Goal: Transaction & Acquisition: Purchase product/service

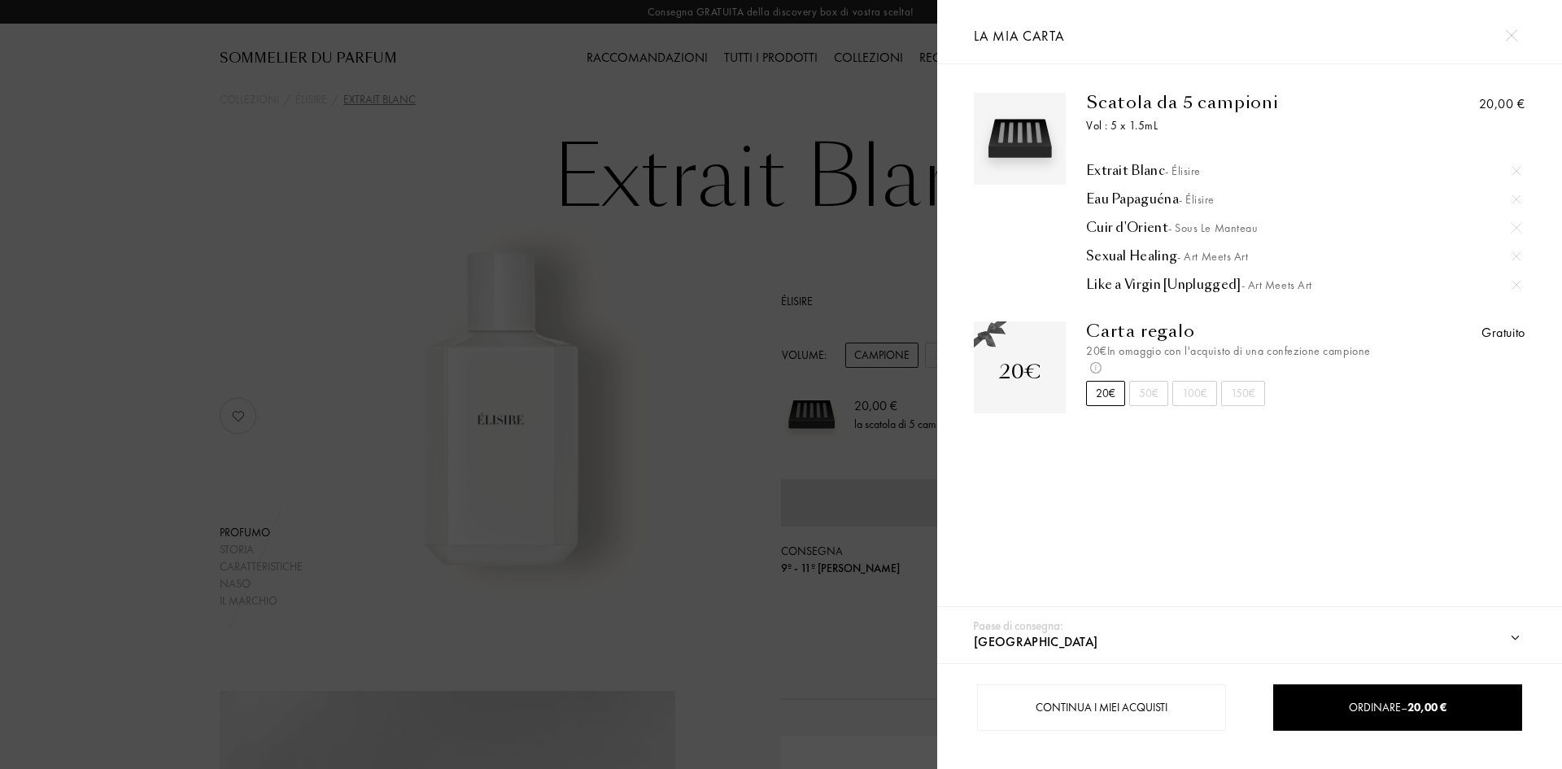
select select "IT"
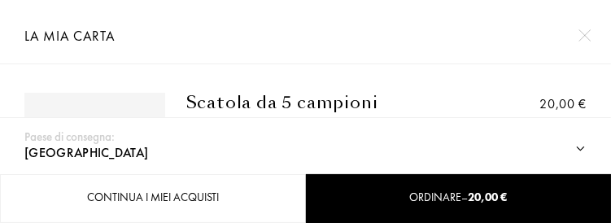
select select "IT"
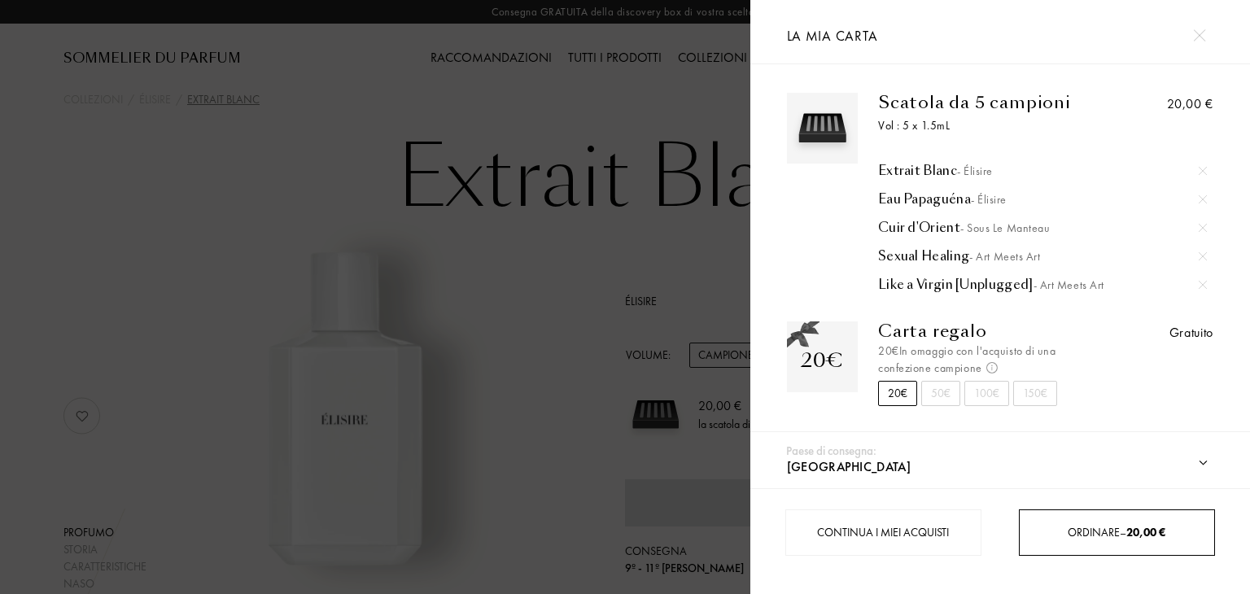
click at [1116, 529] on span "Ordinare – 20,00 €" at bounding box center [1117, 532] width 98 height 15
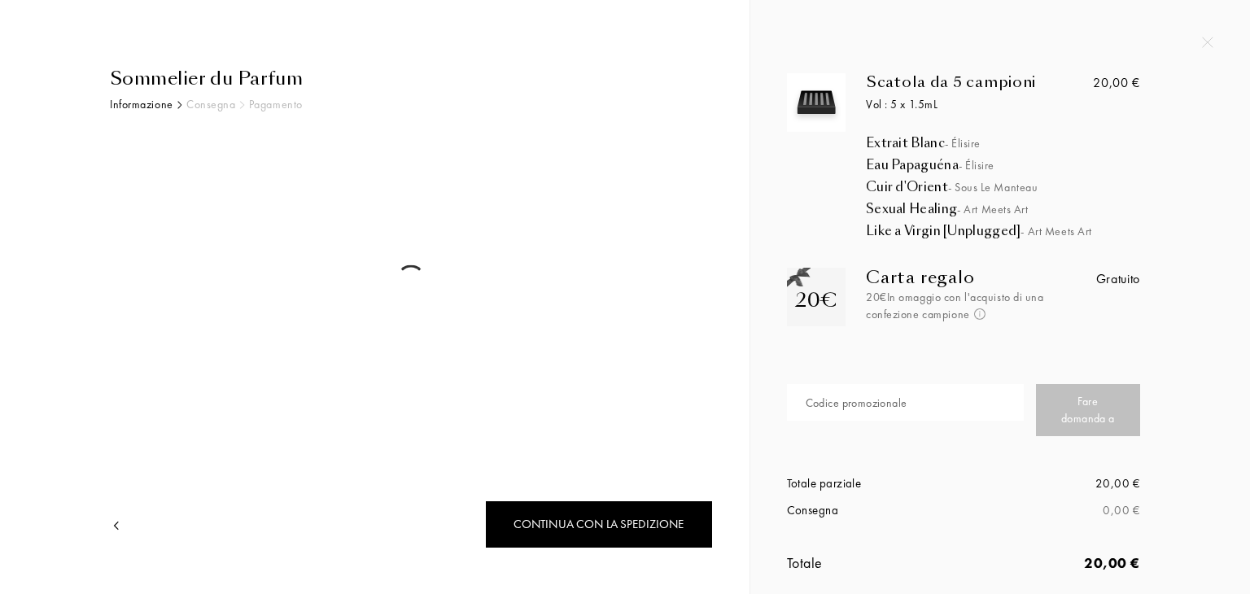
select select "IT"
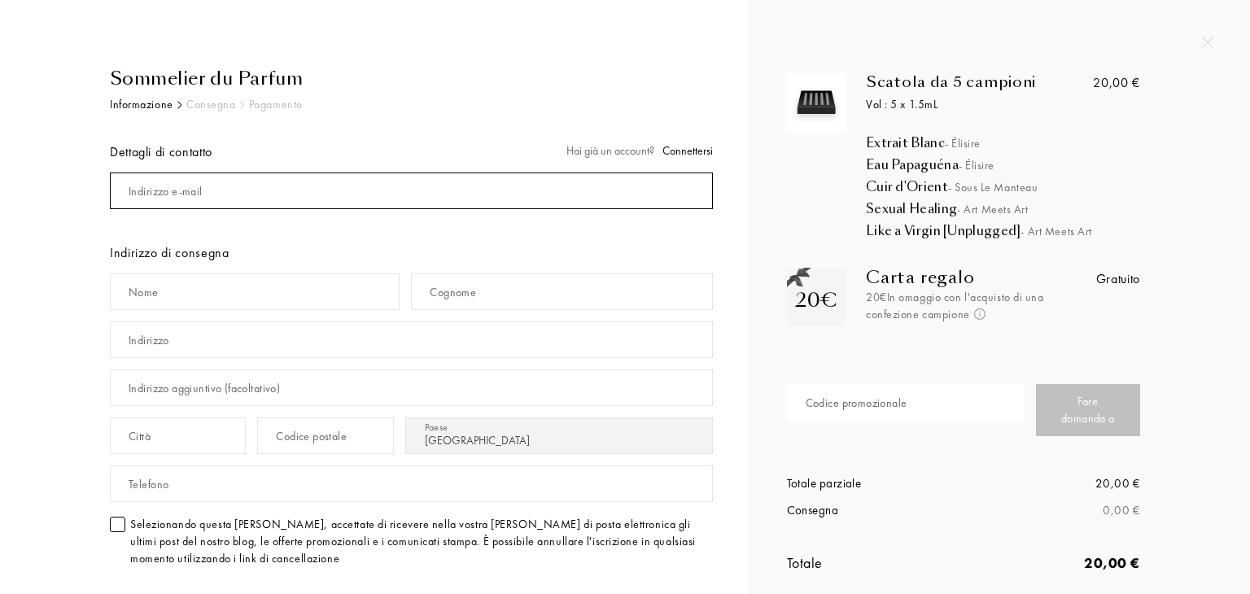
click at [358, 186] on input "mail" at bounding box center [411, 191] width 603 height 37
type input "[EMAIL_ADDRESS][DOMAIN_NAME]"
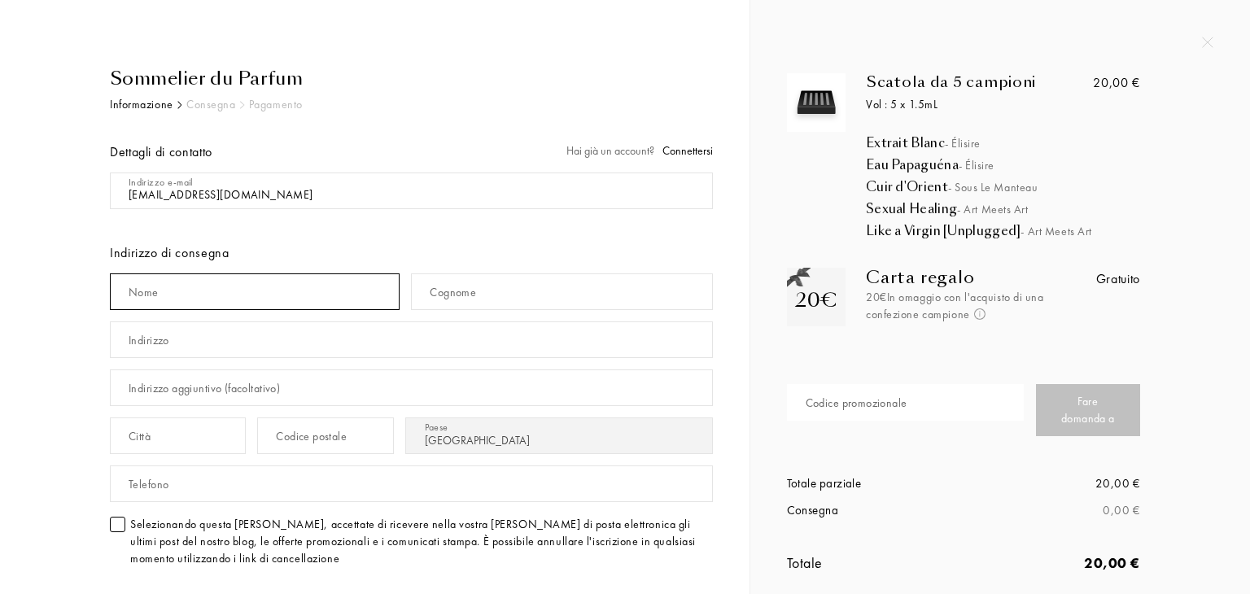
type input "Lida"
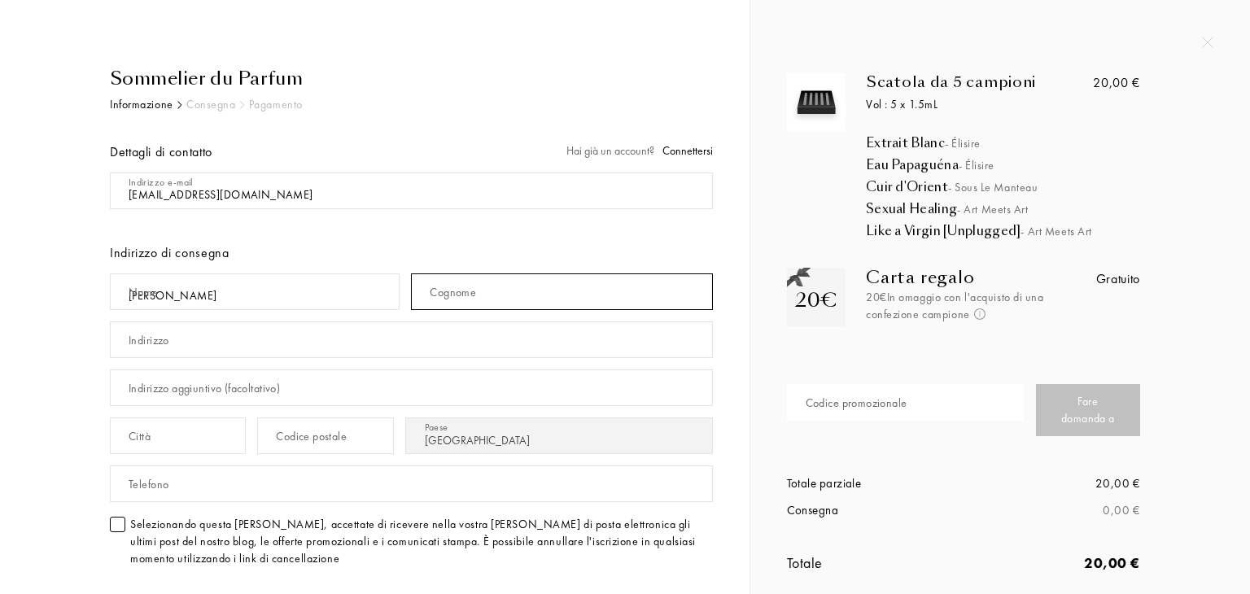
type input "Longinotti"
type input "[STREET_ADDRESS][PERSON_NAME]"
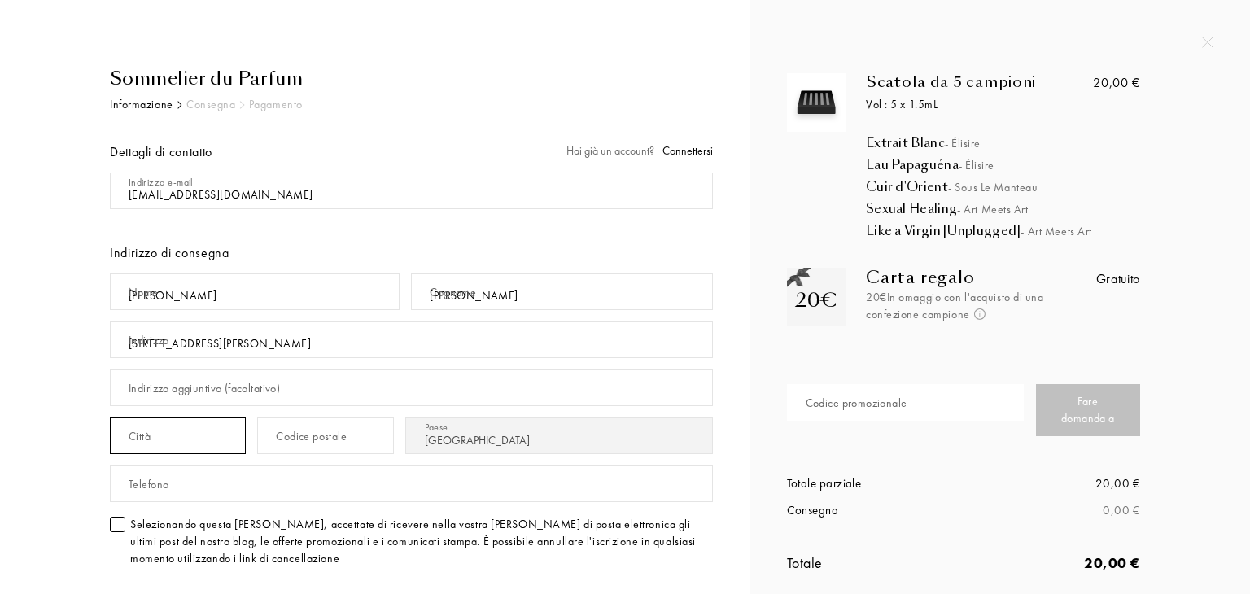
type input "PARMA"
type input "43123"
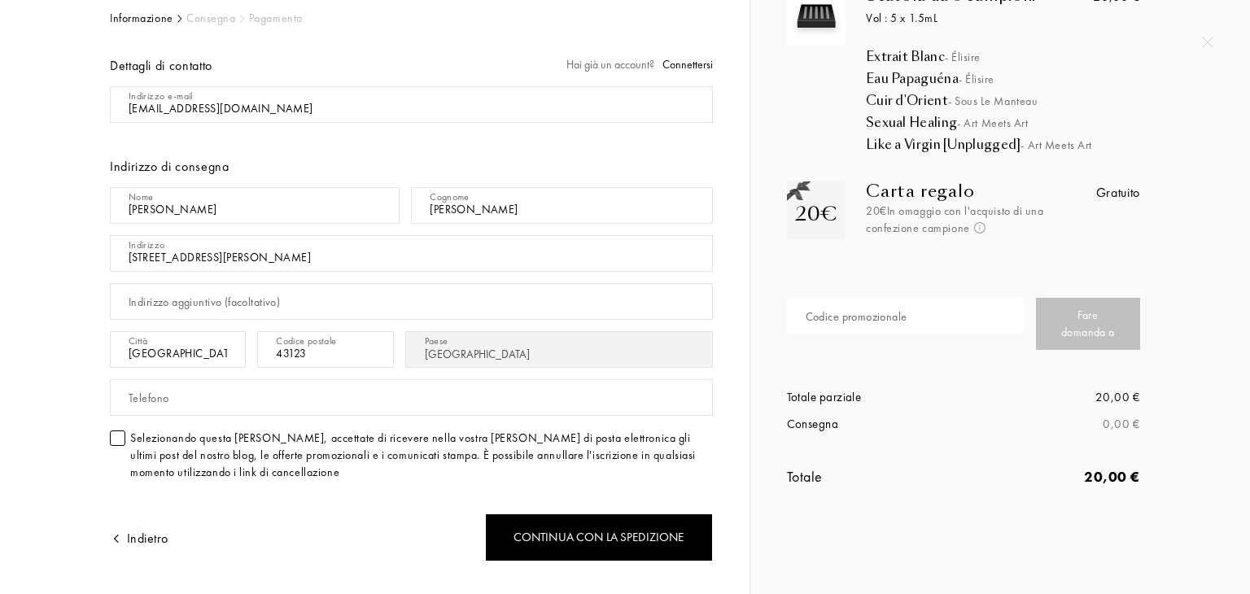
scroll to position [249, 0]
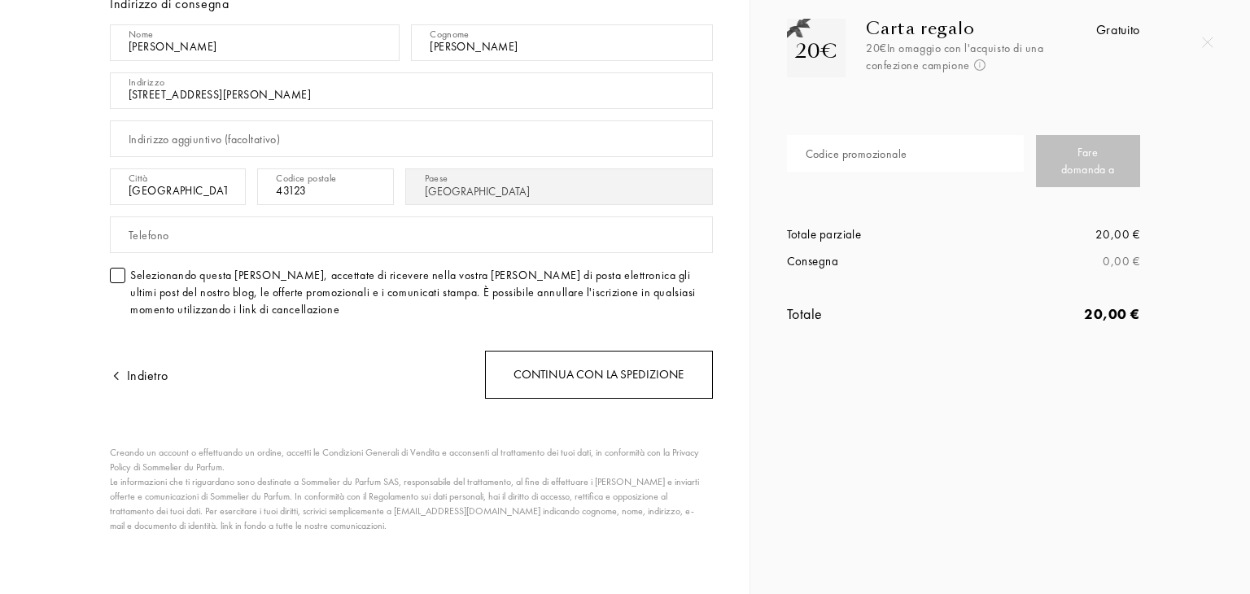
click at [571, 379] on div "Continua con la spedizione" at bounding box center [599, 375] width 228 height 48
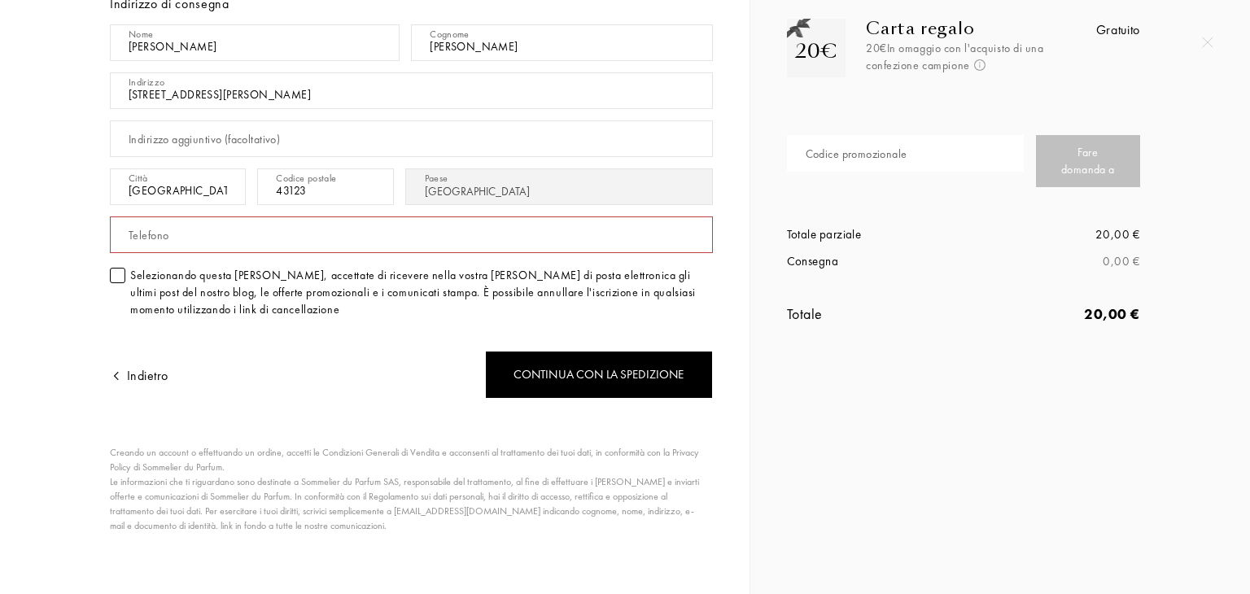
click at [353, 252] on div "Telefono" at bounding box center [411, 235] width 603 height 48
click at [352, 238] on input "text" at bounding box center [411, 234] width 603 height 37
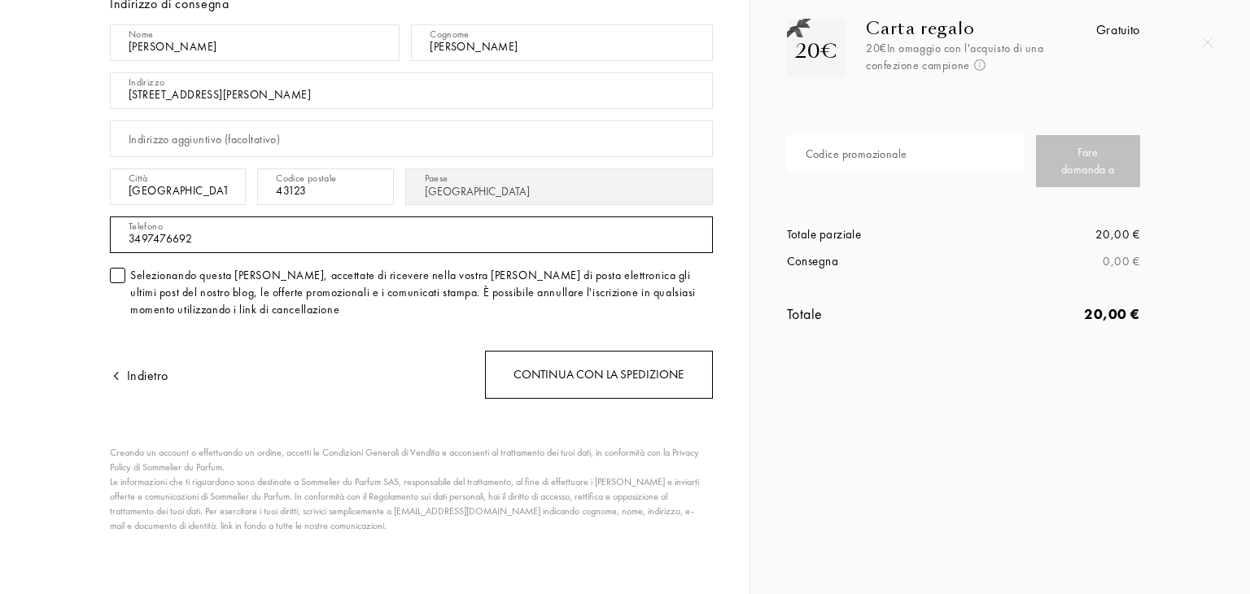
type input "3497476692"
click at [570, 375] on div "Continua con la spedizione" at bounding box center [599, 375] width 228 height 48
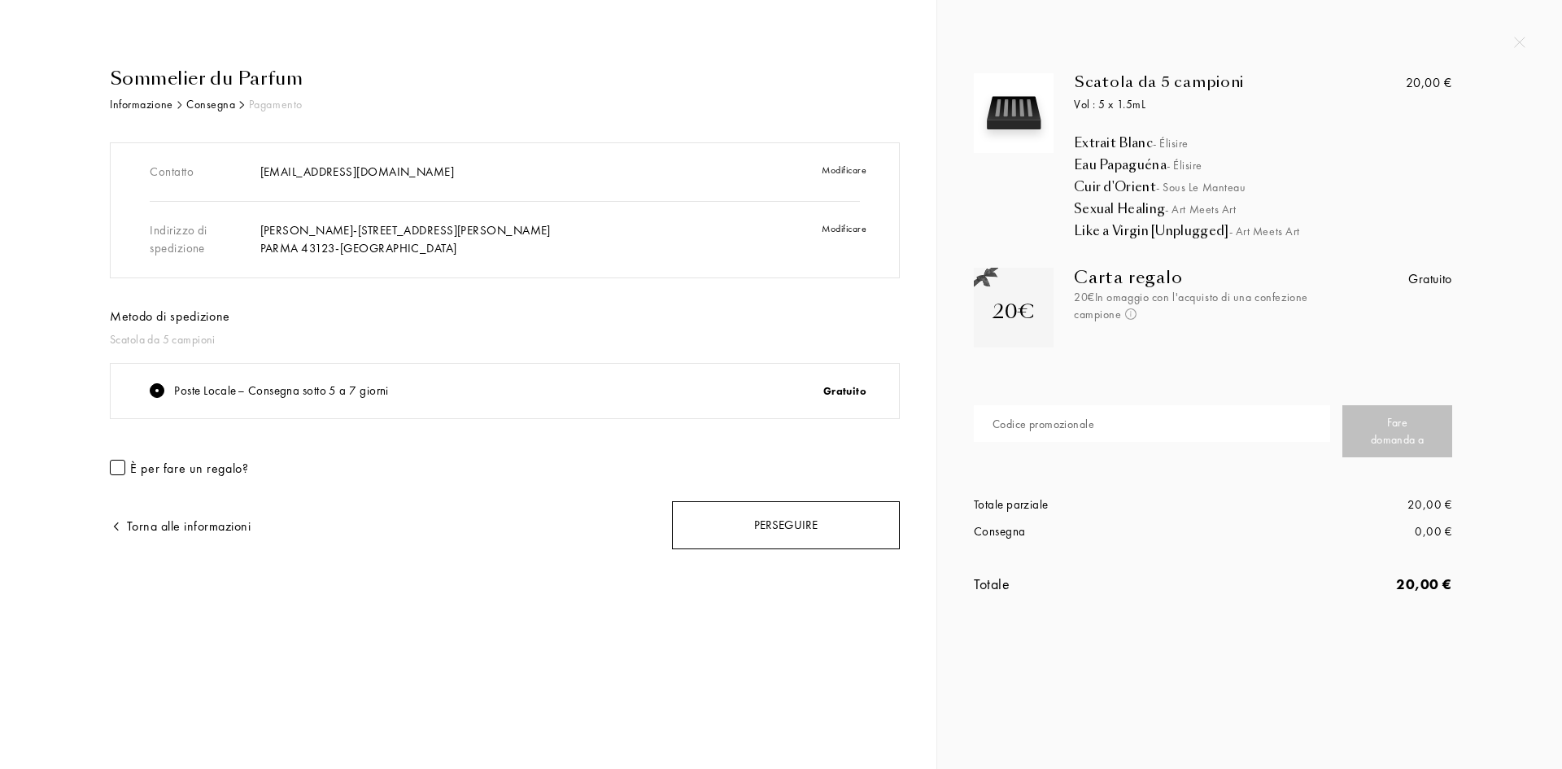
click at [772, 518] on div "Perseguire" at bounding box center [786, 525] width 228 height 48
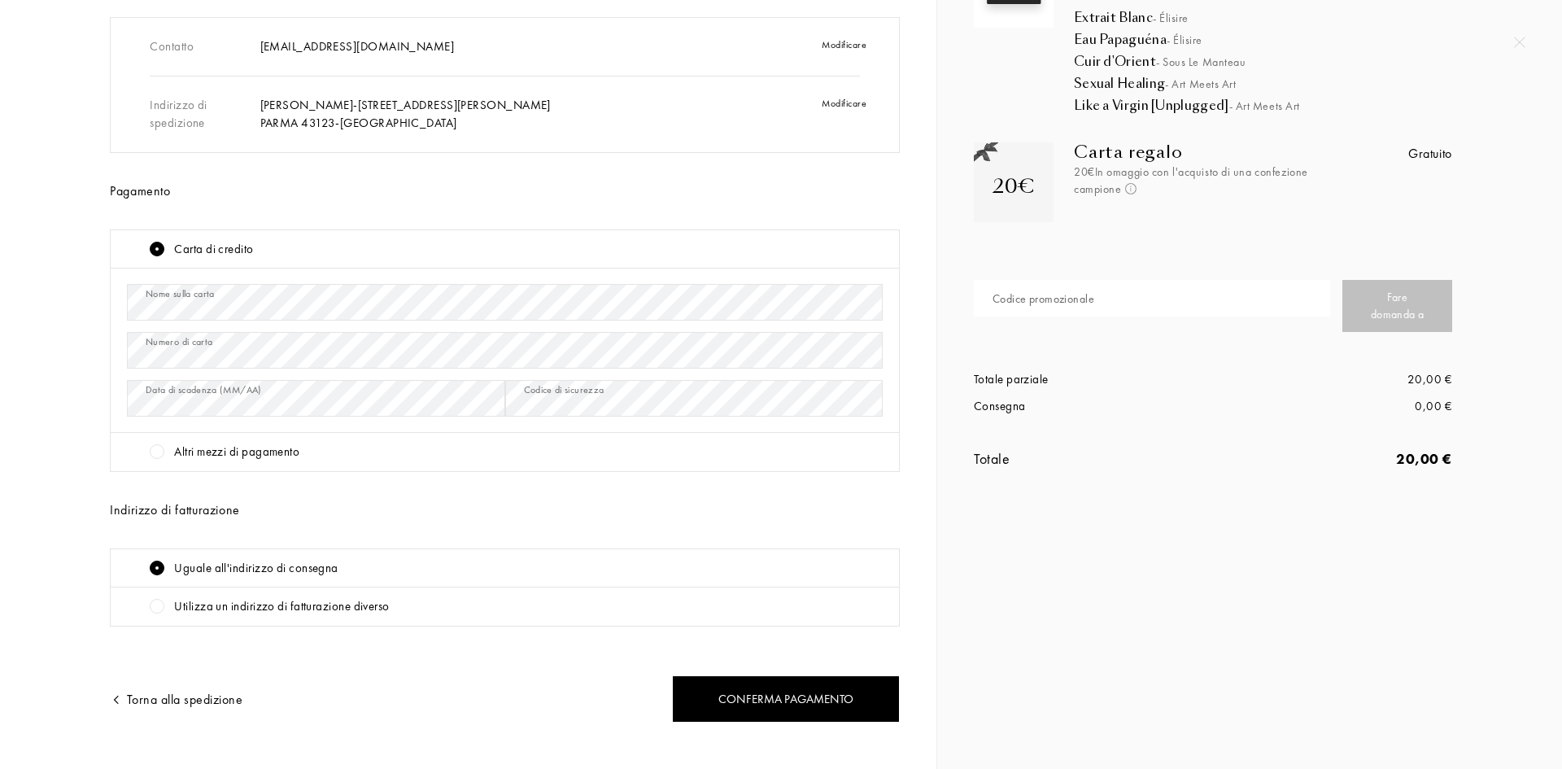
scroll to position [150, 0]
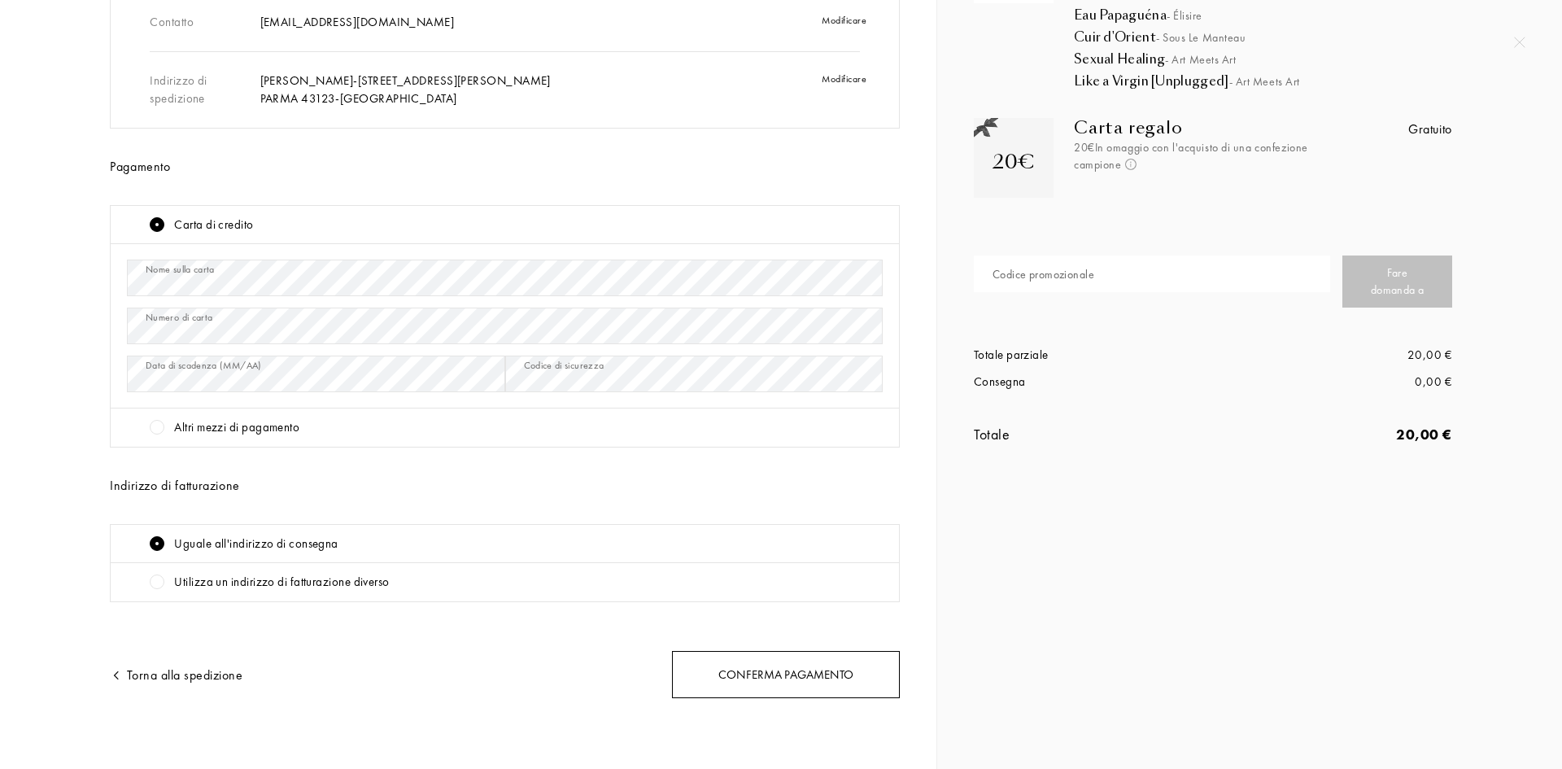
click at [810, 681] on div "Conferma pagamento" at bounding box center [786, 675] width 228 height 48
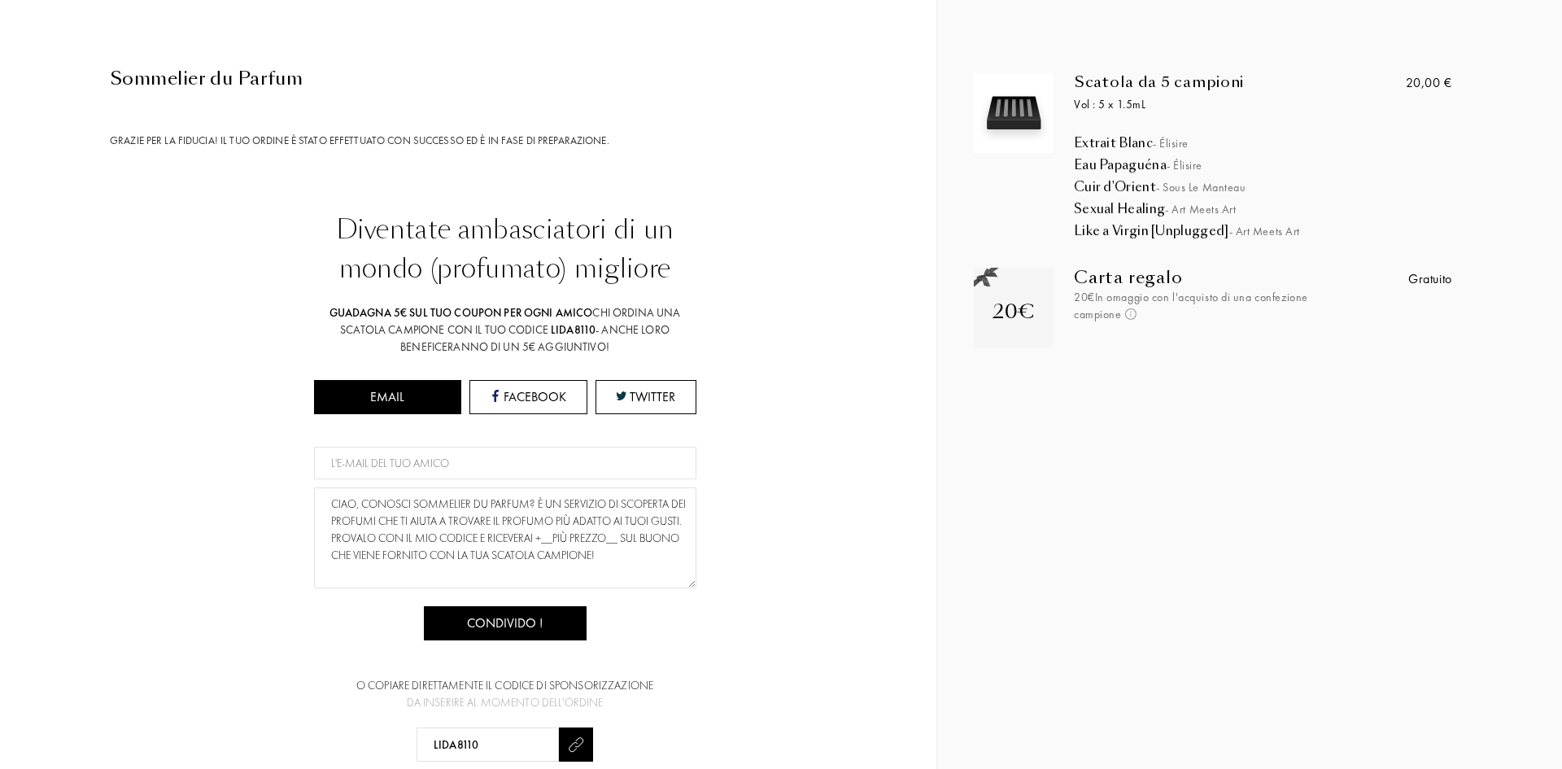
scroll to position [146, 0]
